Goal: Task Accomplishment & Management: Use online tool/utility

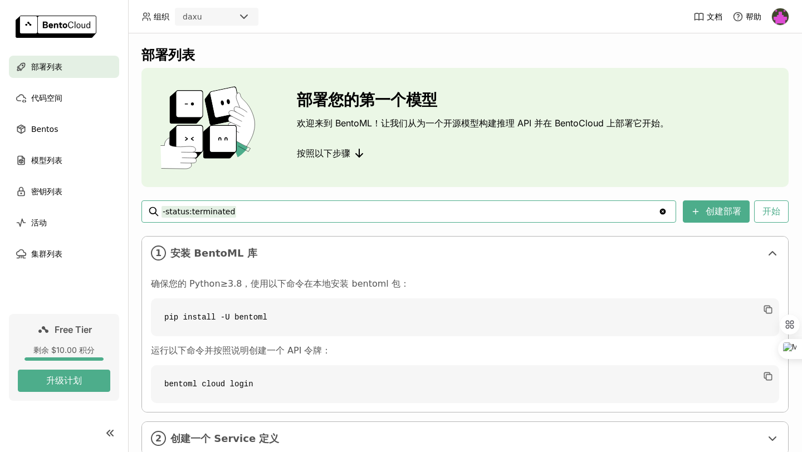
click at [250, 209] on input "-status:terminated" at bounding box center [410, 212] width 497 height 18
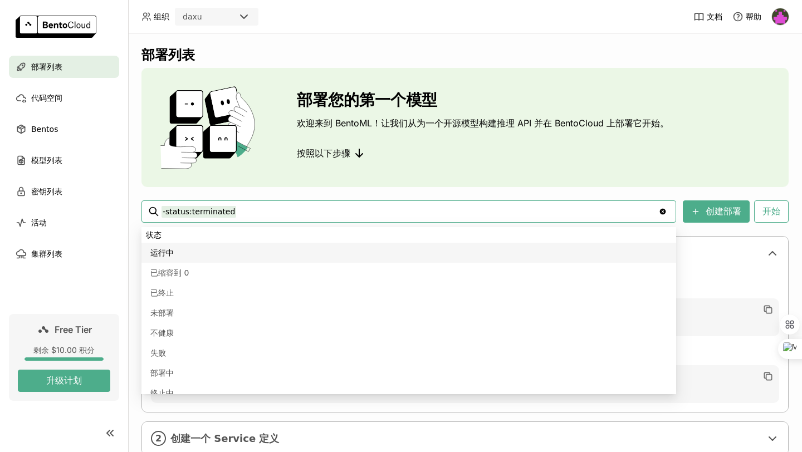
click at [250, 209] on input "-status:terminated" at bounding box center [410, 212] width 497 height 18
click at [261, 209] on input "-status:terminated" at bounding box center [410, 212] width 497 height 18
click at [306, 183] on div "部署您的第一个模型 欢迎来到 BentoML！让我们从为一个开源模型构建推理 API 并在 BentoCloud 上部署它开始。 按照以下步骤" at bounding box center [464, 127] width 647 height 119
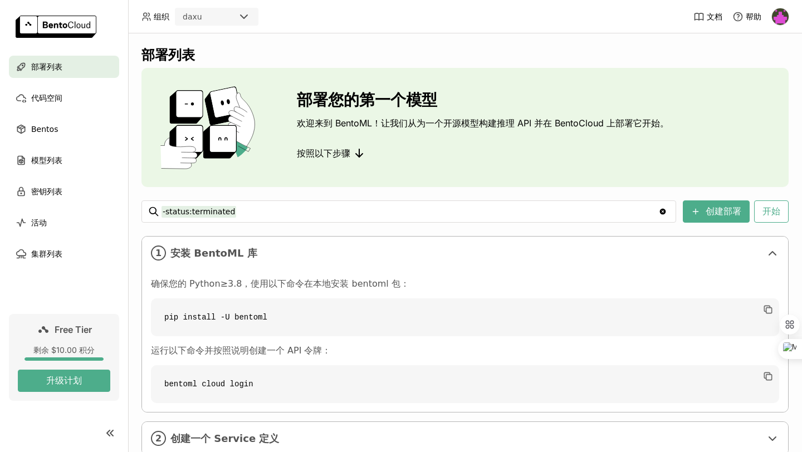
scroll to position [76, 0]
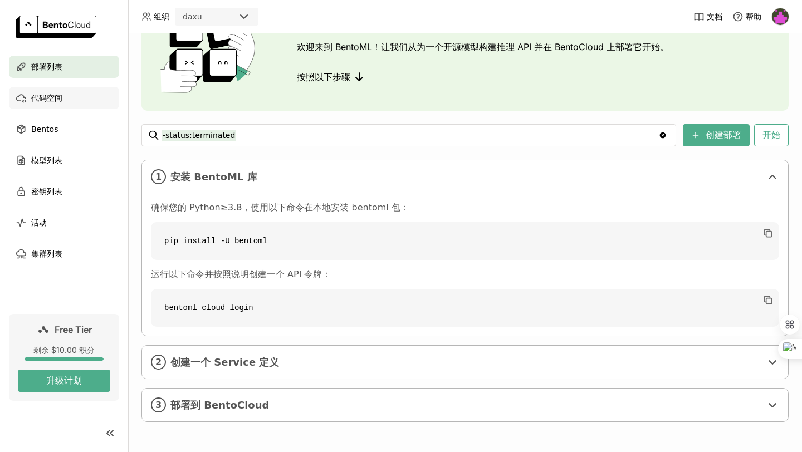
click at [74, 93] on div "代码空间" at bounding box center [64, 98] width 110 height 22
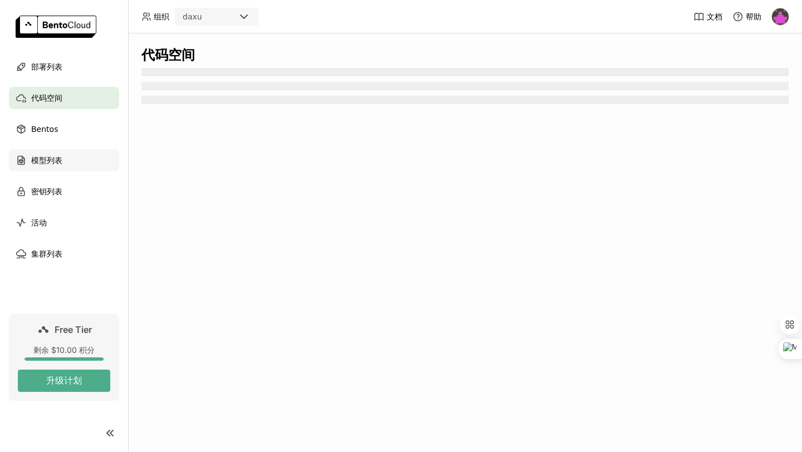
click at [67, 159] on div "模型列表" at bounding box center [64, 160] width 110 height 22
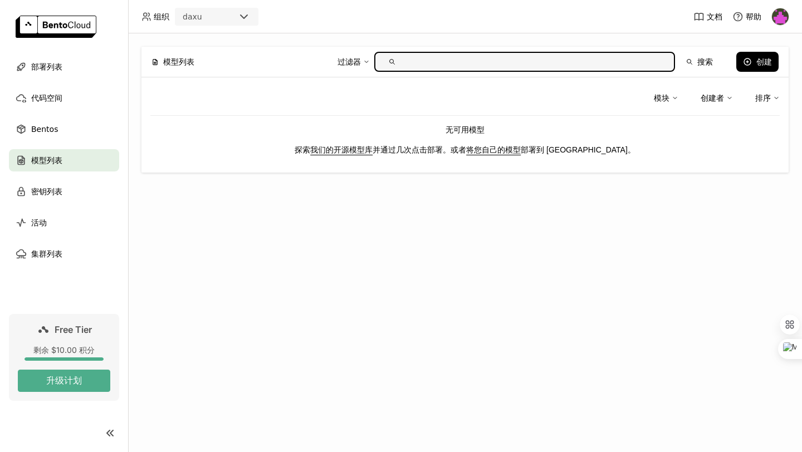
click at [361, 59] on div "过滤器" at bounding box center [349, 62] width 23 height 12
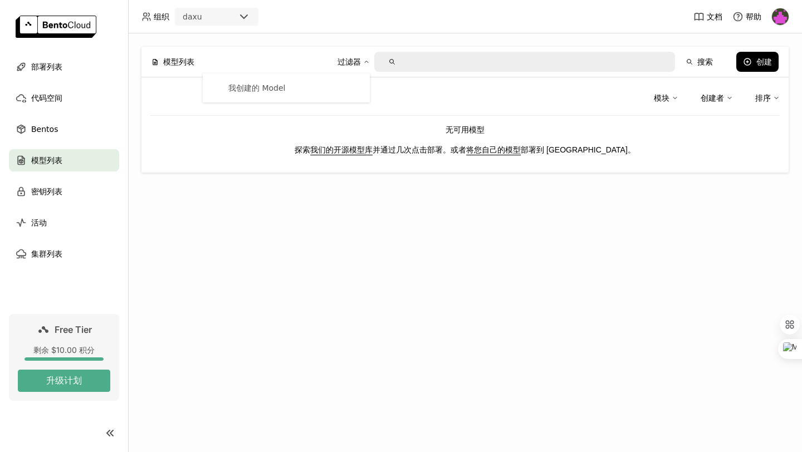
click at [417, 27] on header "组织 daxu 文档 帮助" at bounding box center [401, 16] width 802 height 33
click at [90, 193] on div "密钥列表" at bounding box center [64, 191] width 110 height 22
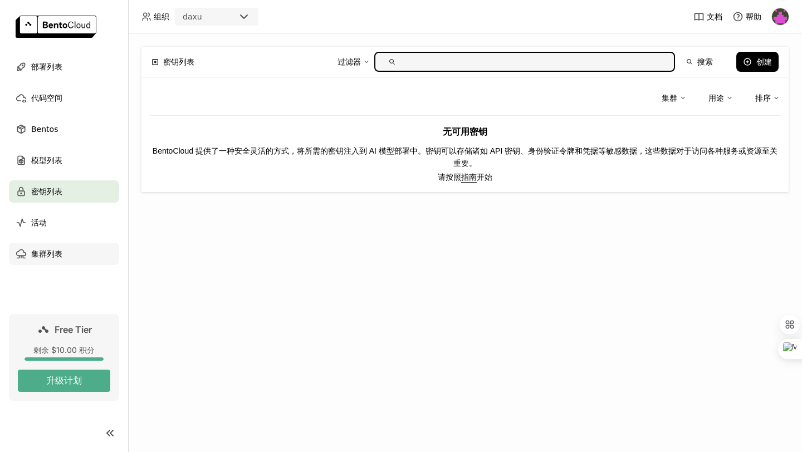
click at [84, 258] on div "集群列表" at bounding box center [64, 254] width 110 height 22
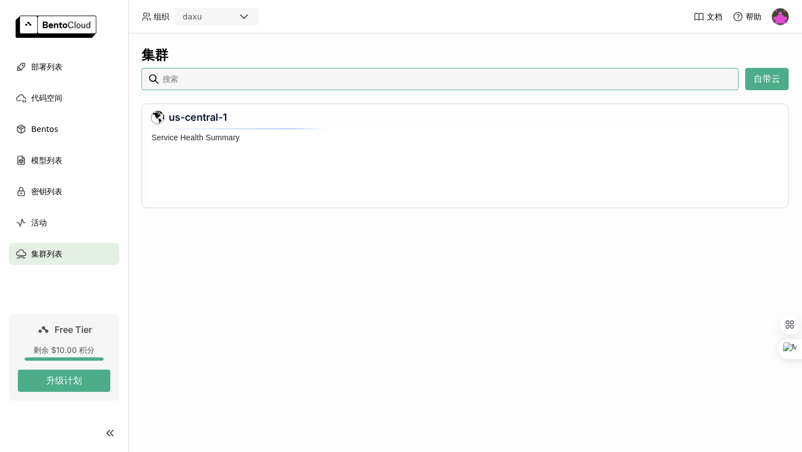
scroll to position [72, 636]
click at [412, 157] on div at bounding box center [413, 169] width 4 height 28
click at [476, 85] on input at bounding box center [448, 79] width 573 height 18
click at [763, 81] on button "自带云" at bounding box center [766, 79] width 43 height 22
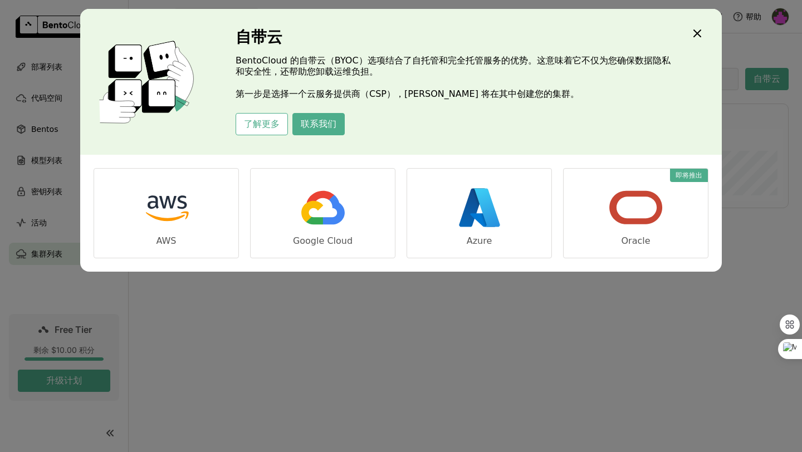
click at [697, 32] on icon "Close" at bounding box center [697, 33] width 7 height 7
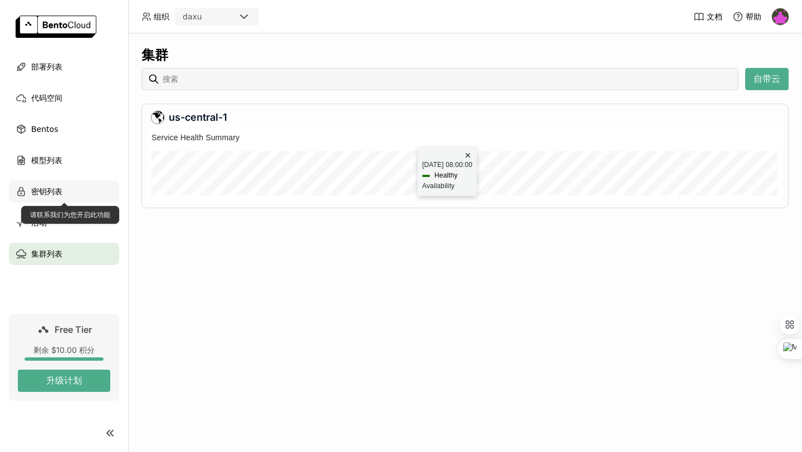
click at [66, 186] on div "密钥列表" at bounding box center [64, 191] width 110 height 22
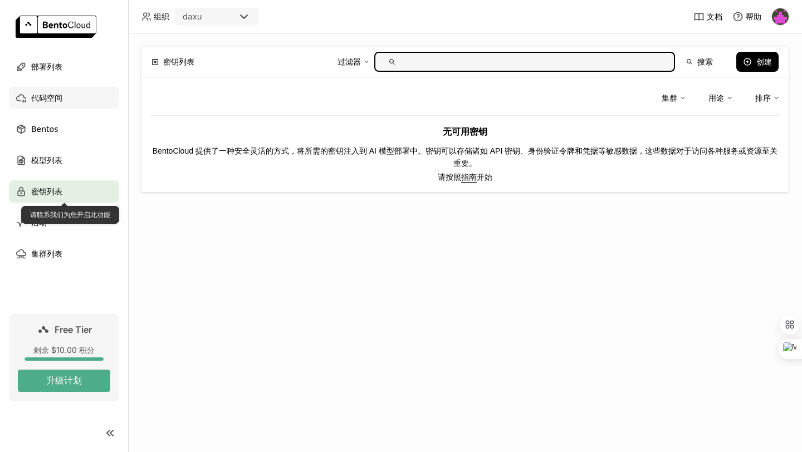
click at [56, 107] on div "代码空间" at bounding box center [64, 98] width 110 height 22
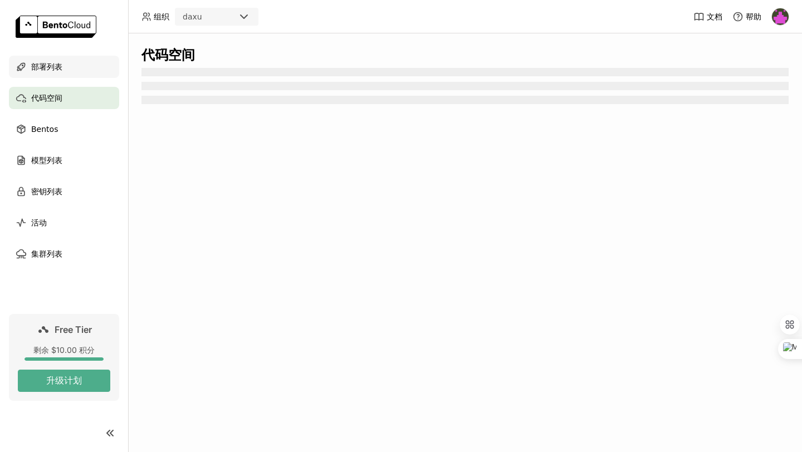
click at [57, 76] on div "部署列表" at bounding box center [64, 67] width 110 height 22
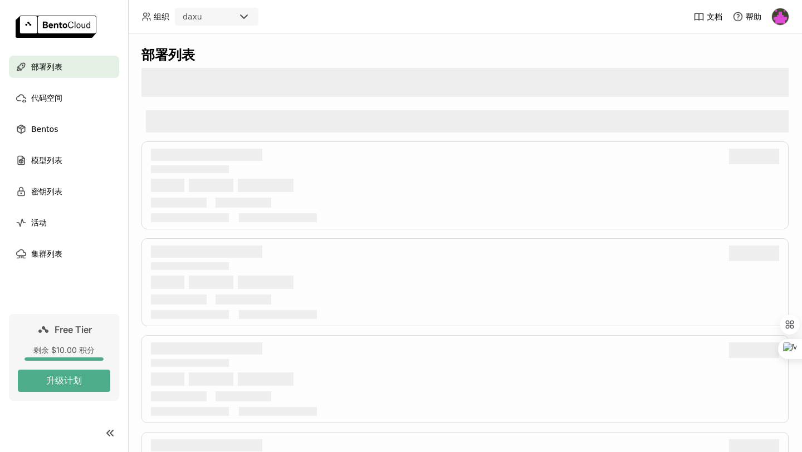
click at [222, 16] on div "daxu" at bounding box center [206, 17] width 61 height 16
click at [316, 19] on header "组织 daxu 文档 帮助" at bounding box center [401, 16] width 802 height 33
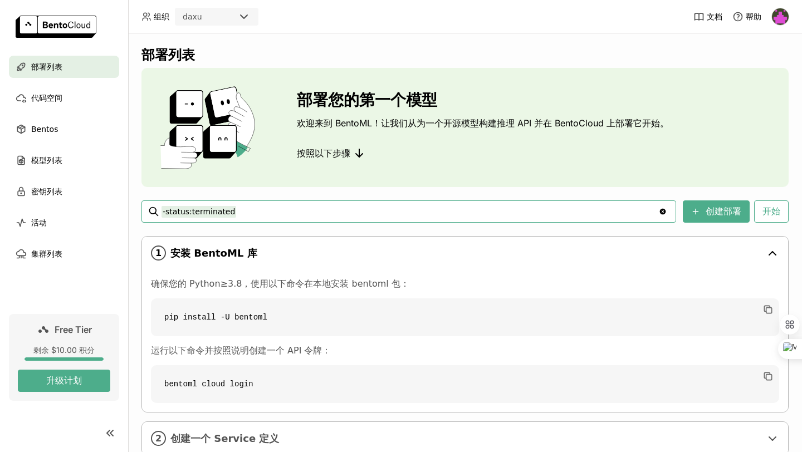
scroll to position [76, 0]
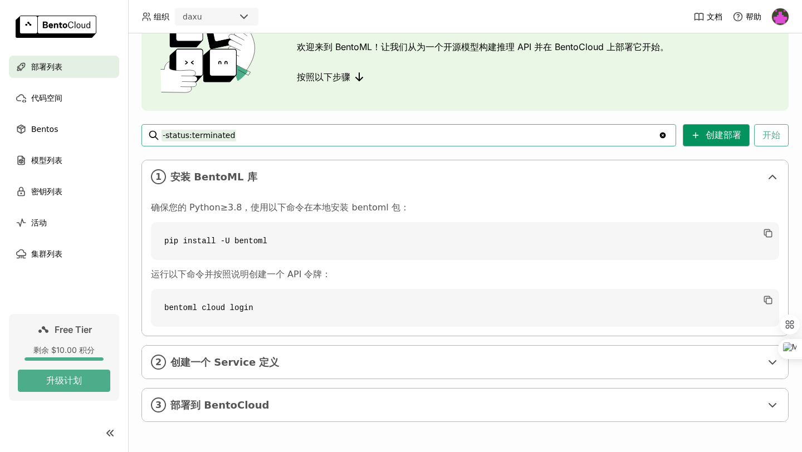
click at [712, 136] on button "创建部署" at bounding box center [716, 135] width 67 height 22
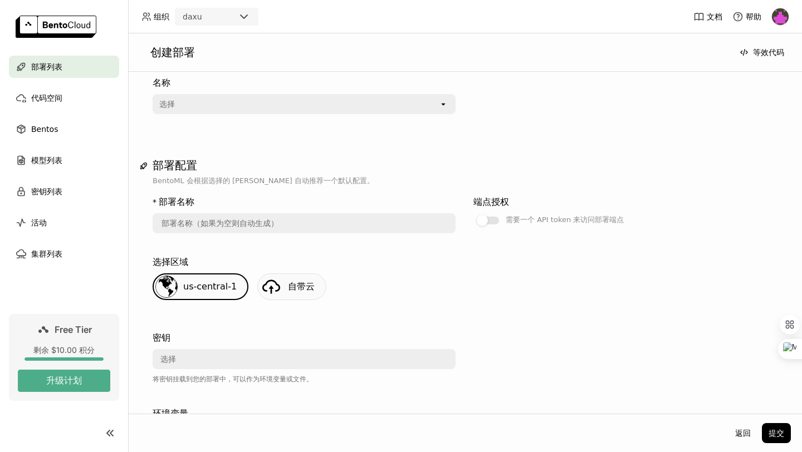
scroll to position [89, 0]
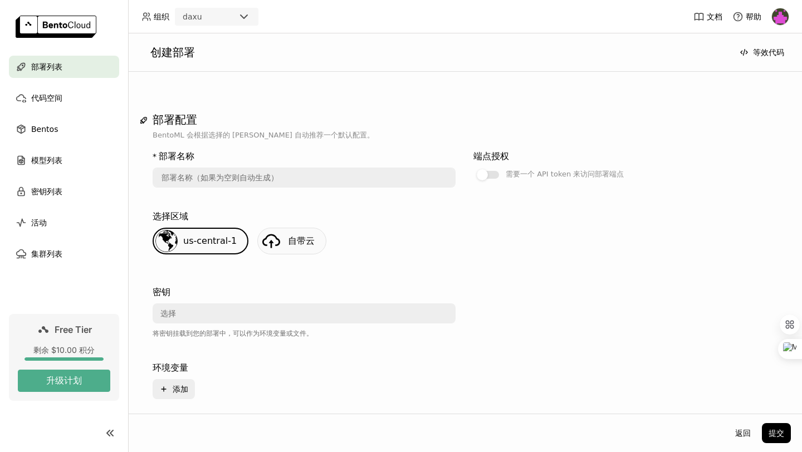
click at [228, 307] on div "选择" at bounding box center [301, 314] width 294 height 18
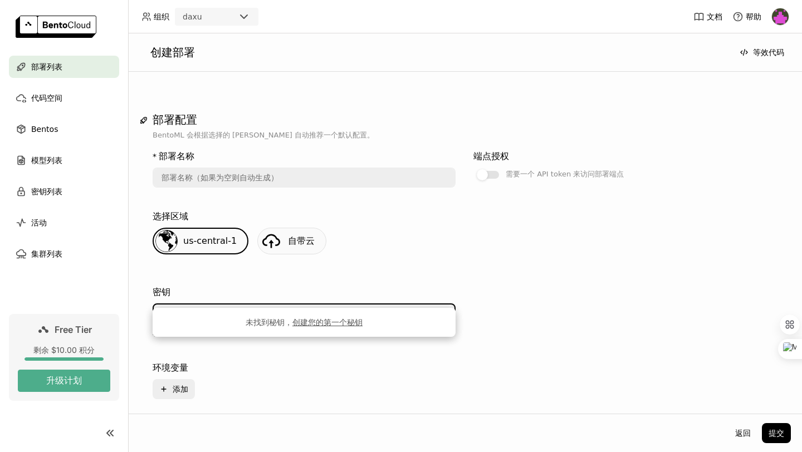
scroll to position [139, 0]
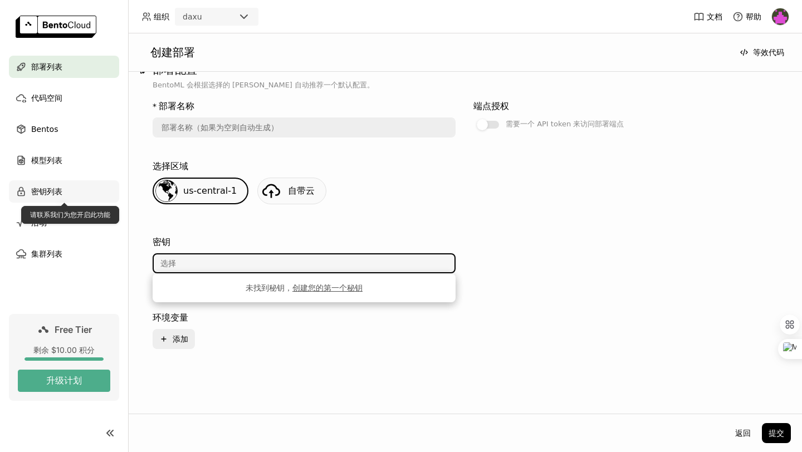
click at [55, 185] on span "密钥列表" at bounding box center [46, 191] width 31 height 13
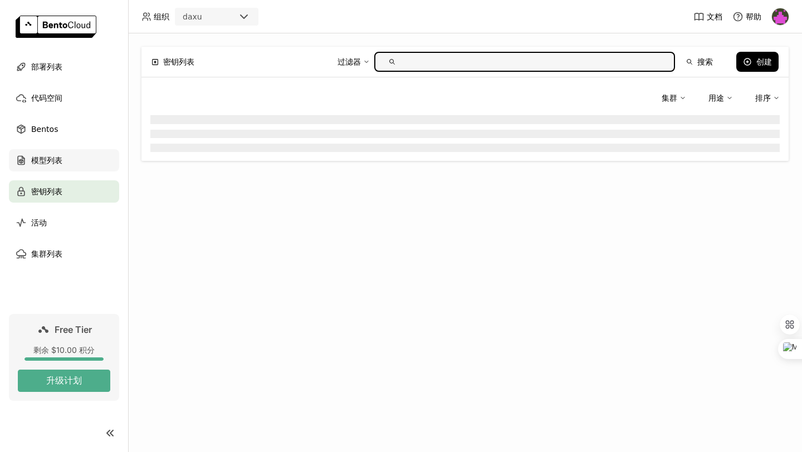
click at [54, 155] on span "模型列表" at bounding box center [46, 160] width 31 height 13
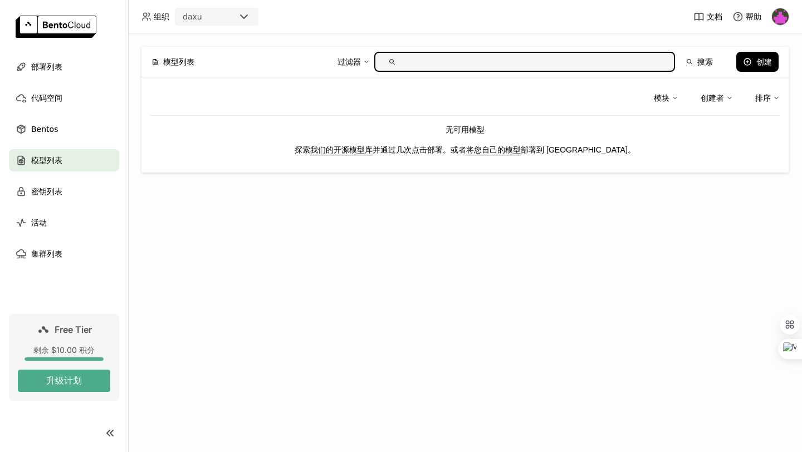
click at [667, 100] on div "模块" at bounding box center [662, 98] width 16 height 12
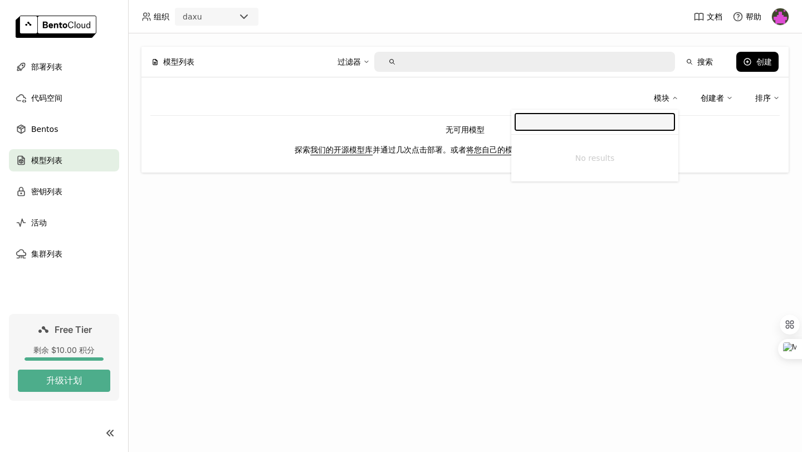
click at [429, 109] on div "模块 No results 创建者 排序" at bounding box center [464, 101] width 629 height 30
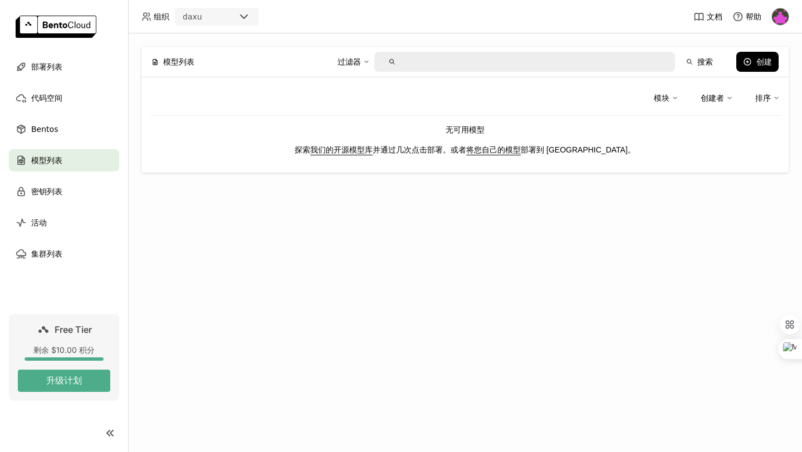
click at [371, 150] on link "我们的开源模型库" at bounding box center [341, 149] width 62 height 9
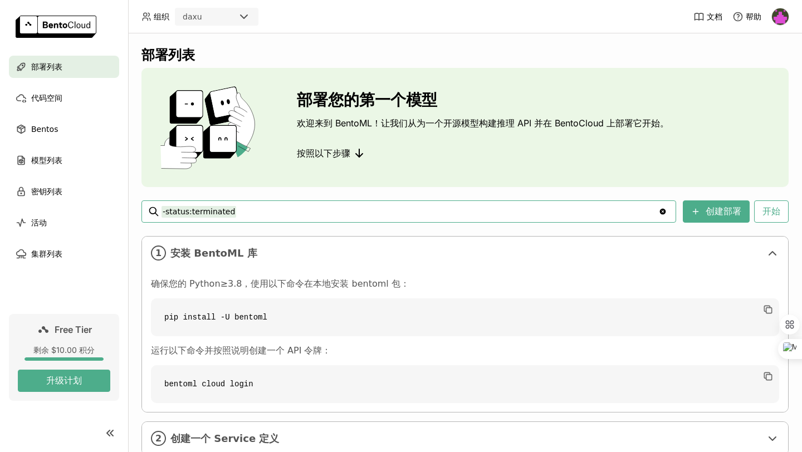
click at [285, 207] on input "-status:terminated" at bounding box center [410, 212] width 497 height 18
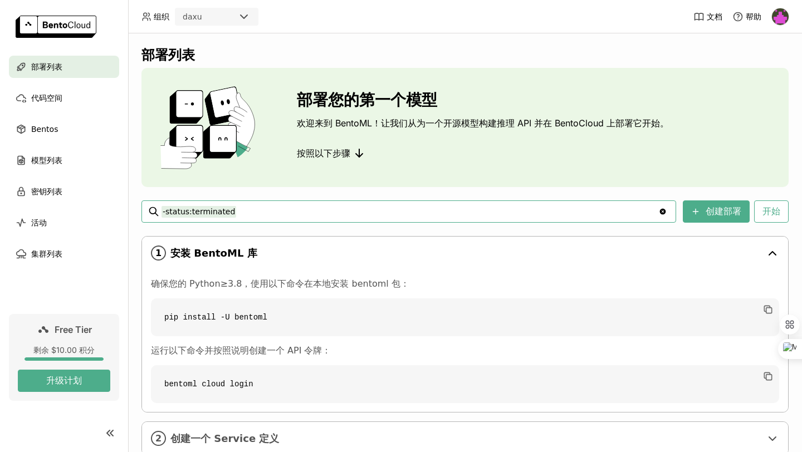
scroll to position [67, 0]
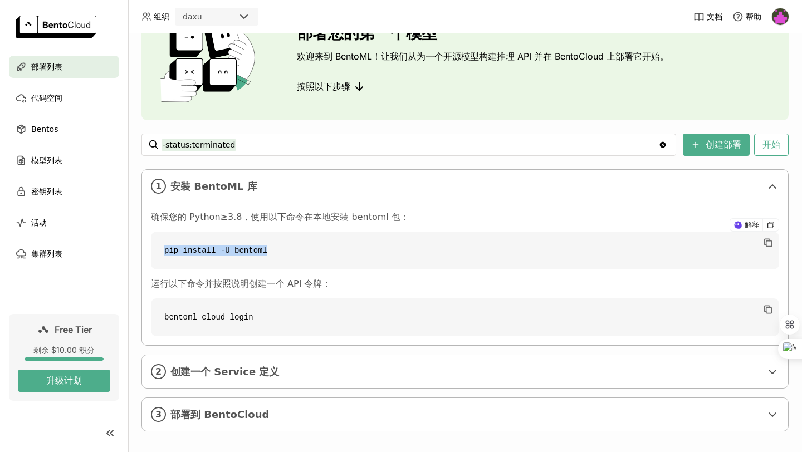
drag, startPoint x: 276, startPoint y: 247, endPoint x: 160, endPoint y: 247, distance: 115.9
click at [160, 247] on code "pip install -U bentoml" at bounding box center [465, 251] width 628 height 38
copy code "pip install -U bentoml"
click at [774, 143] on button "开始" at bounding box center [771, 145] width 35 height 22
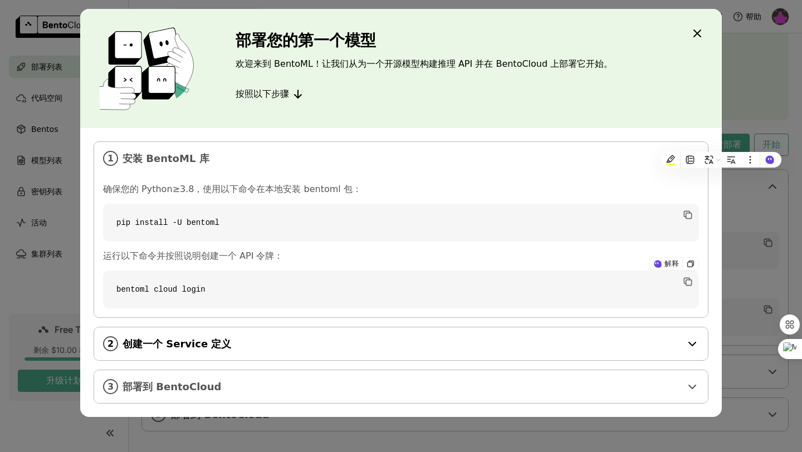
click at [243, 340] on span "创建一个 Service 定义" at bounding box center [402, 344] width 559 height 12
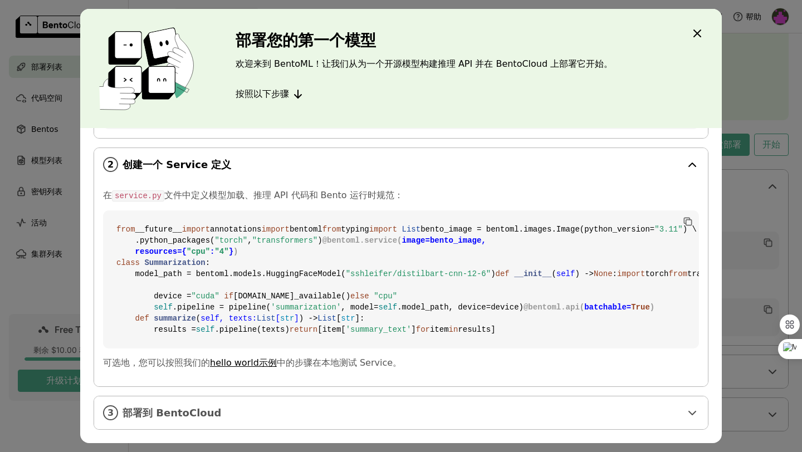
scroll to position [361, 0]
